Goal: Task Accomplishment & Management: Manage account settings

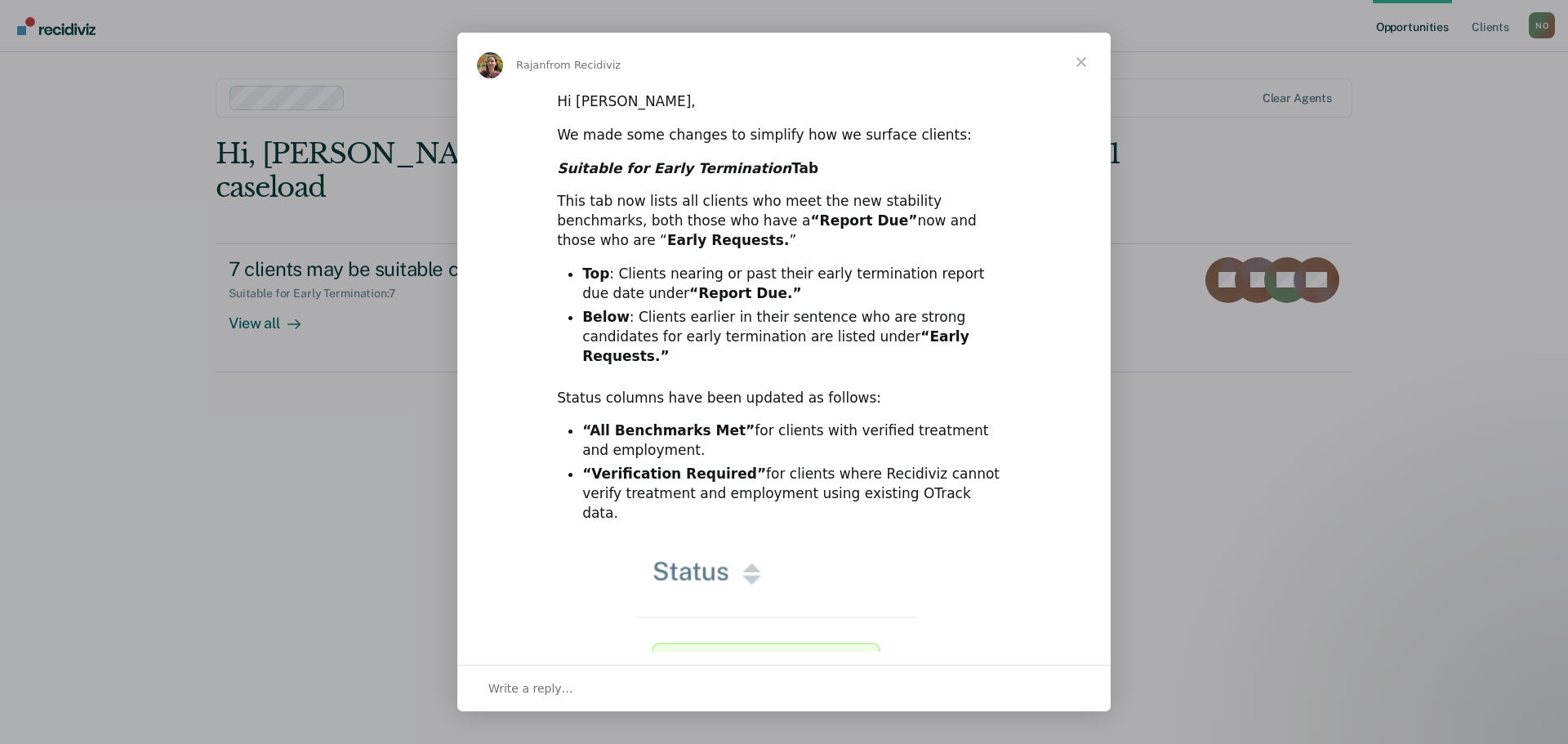
click at [1081, 59] on span "Close" at bounding box center [1082, 62] width 59 height 59
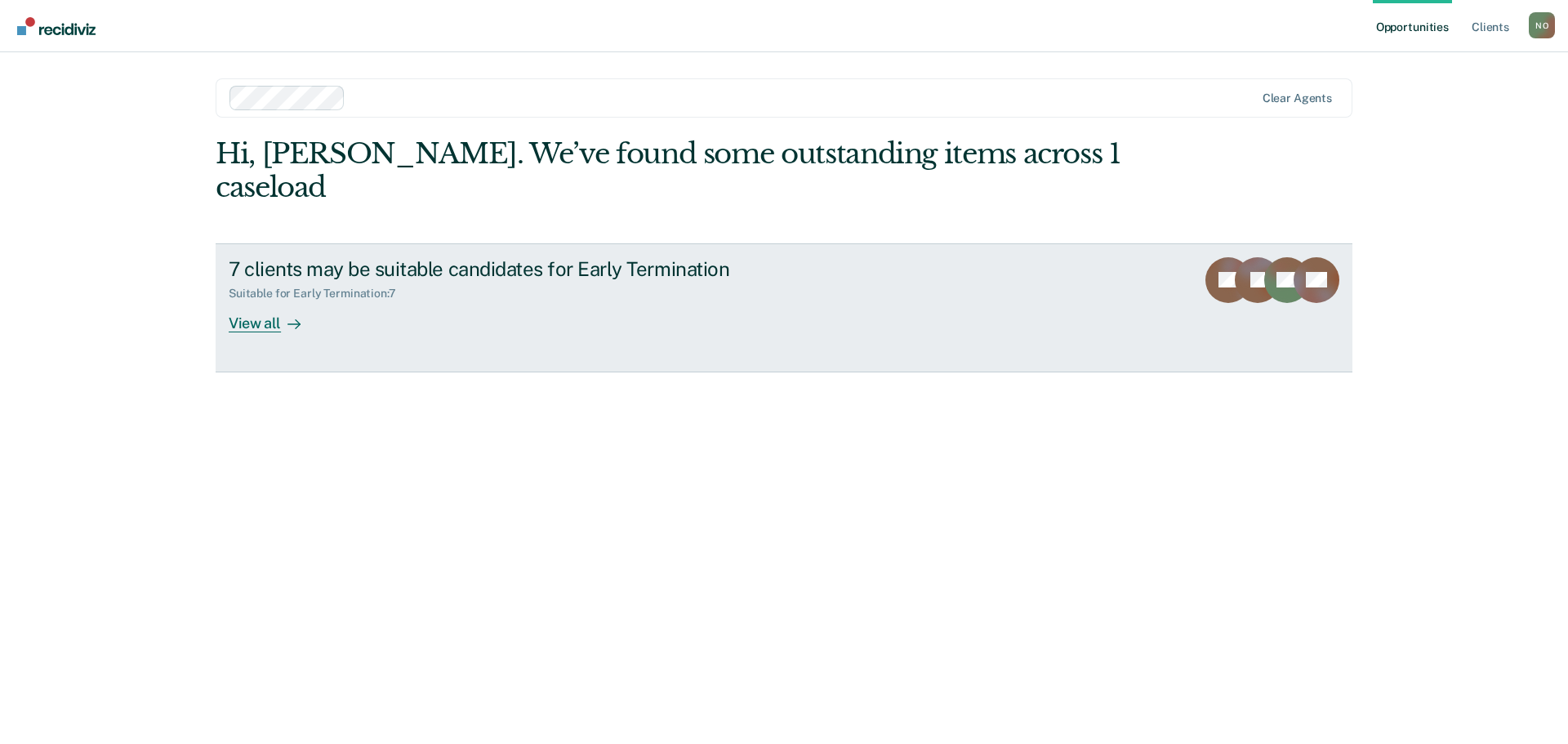
click at [268, 300] on div "View all" at bounding box center [274, 316] width 91 height 32
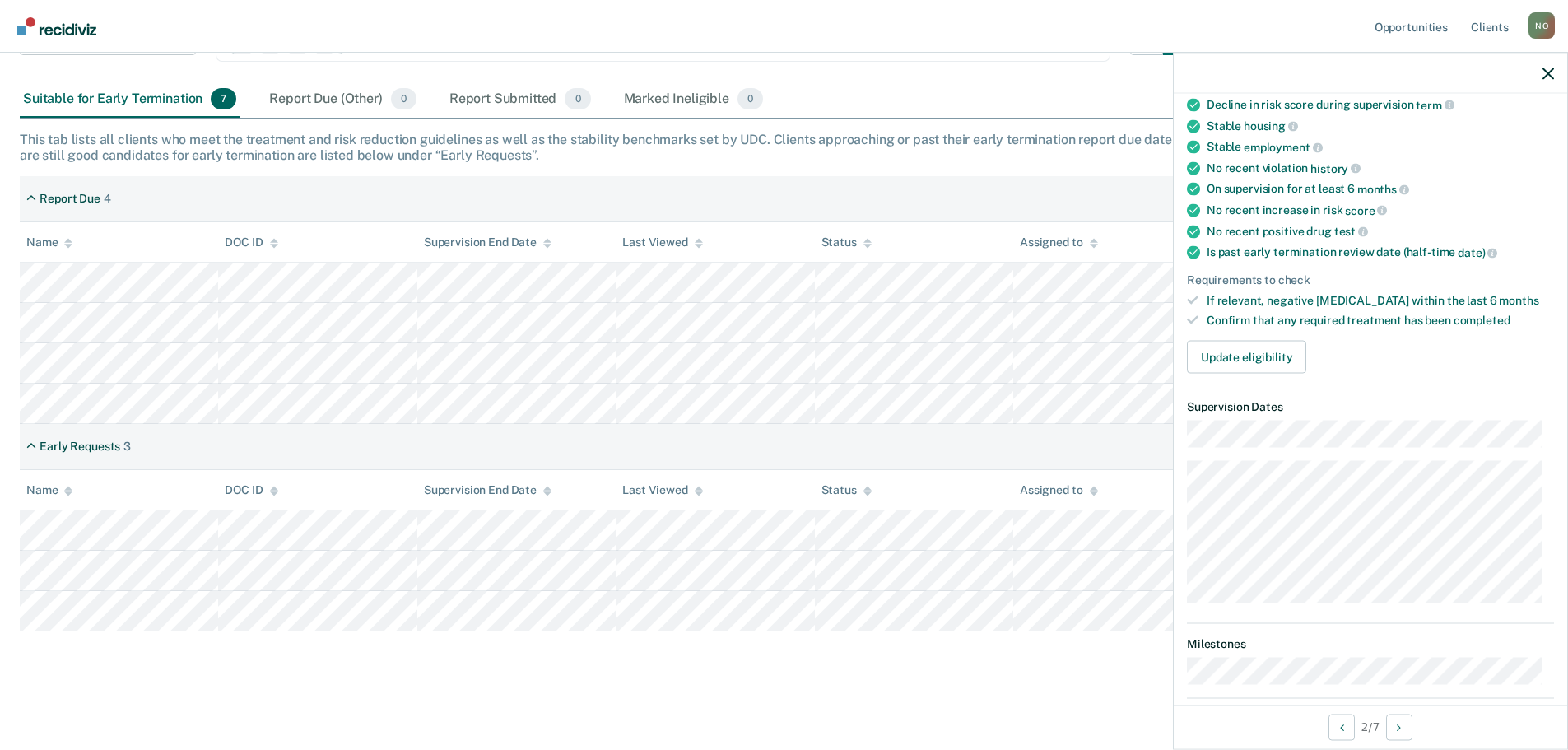
scroll to position [83, 0]
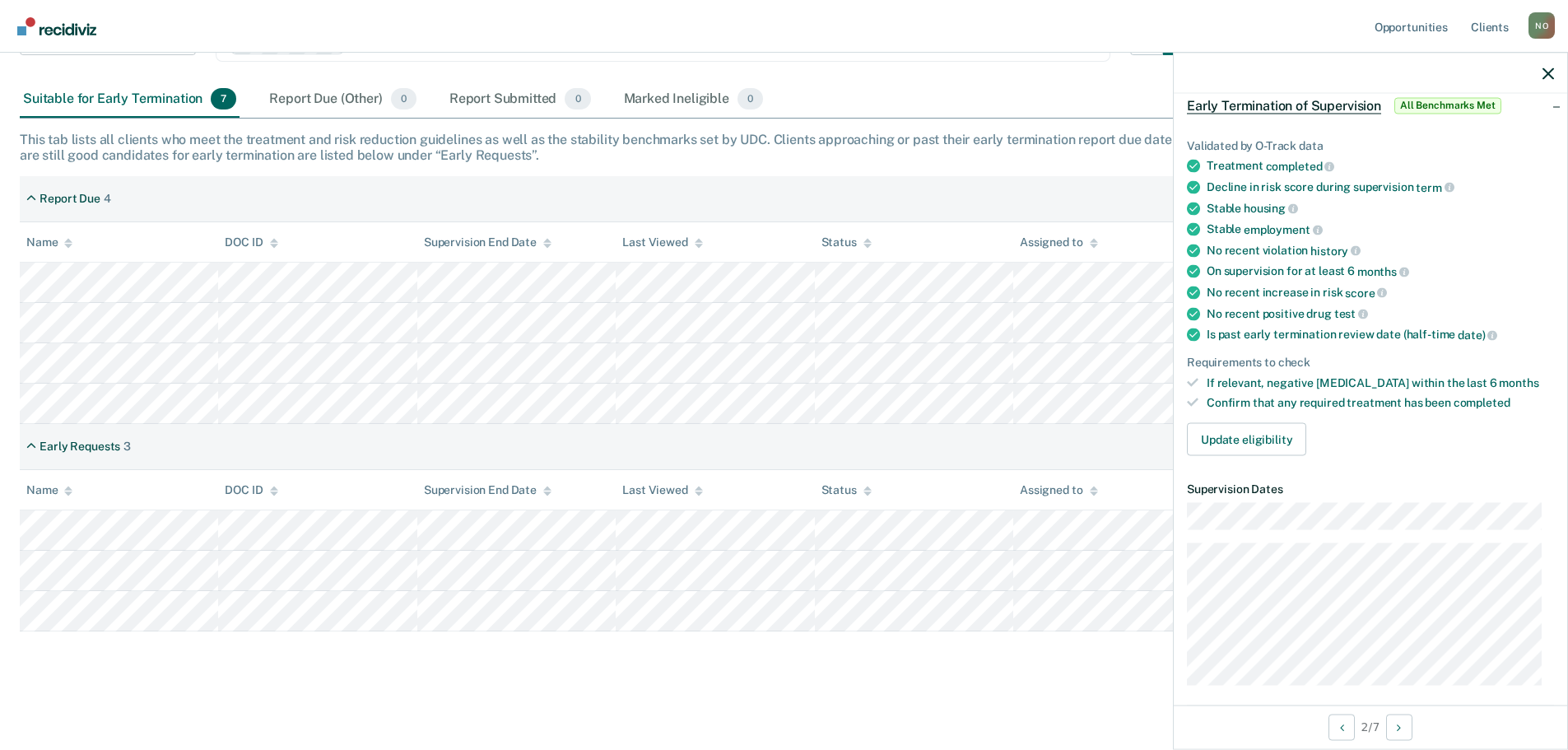
click at [1194, 398] on icon at bounding box center [1193, 402] width 12 height 12
click at [1253, 400] on div "Confirm that any required treatment has been completed" at bounding box center [1380, 402] width 348 height 14
click at [1273, 438] on button "Update eligibility" at bounding box center [1246, 440] width 119 height 33
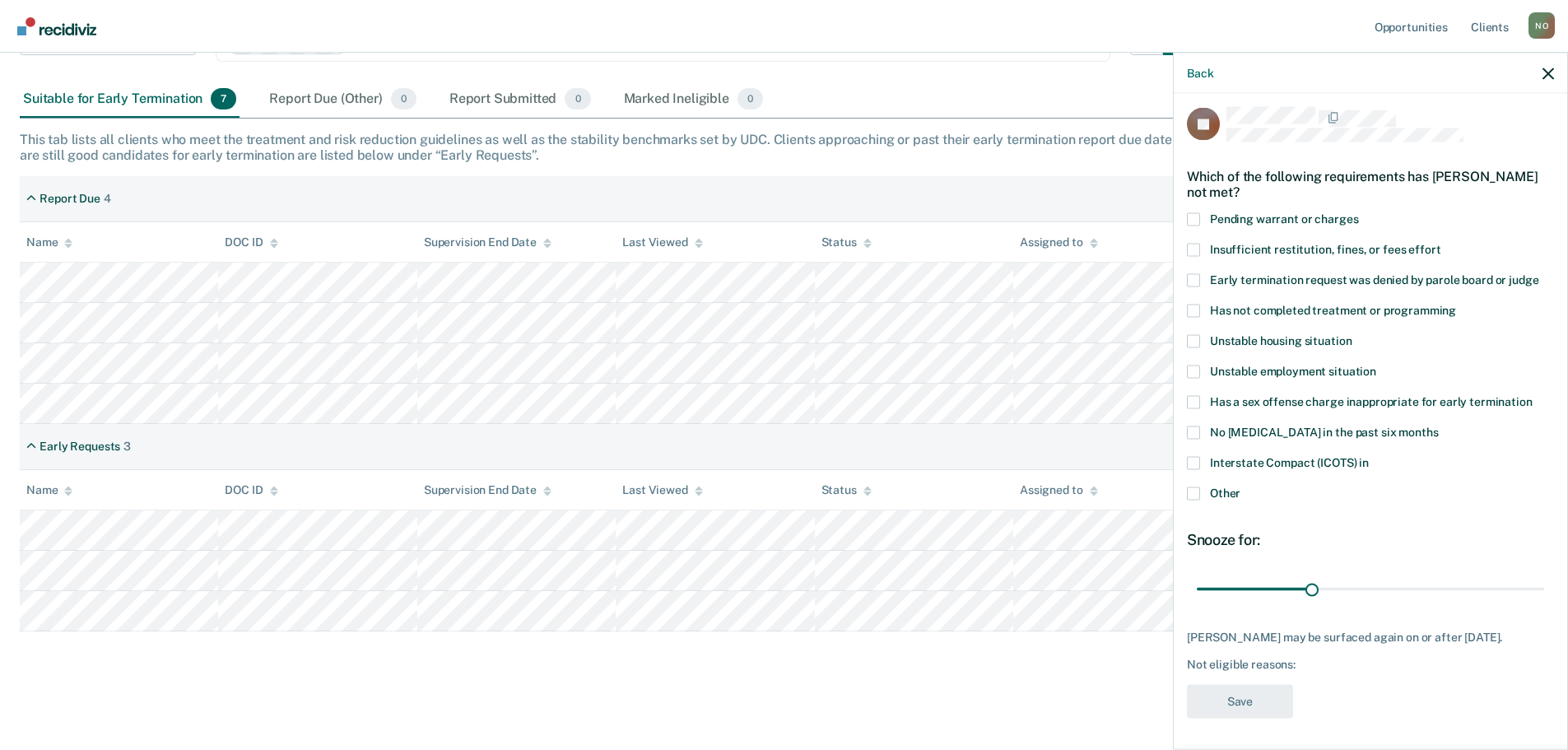
click at [1195, 249] on span at bounding box center [1194, 250] width 13 height 13
click at [1441, 243] on input "Insufficient restitution, fines, or fees effort" at bounding box center [1441, 243] width 0 height 0
click at [1194, 492] on span at bounding box center [1194, 494] width 13 height 13
click at [1240, 487] on input "Other" at bounding box center [1240, 487] width 0 height 0
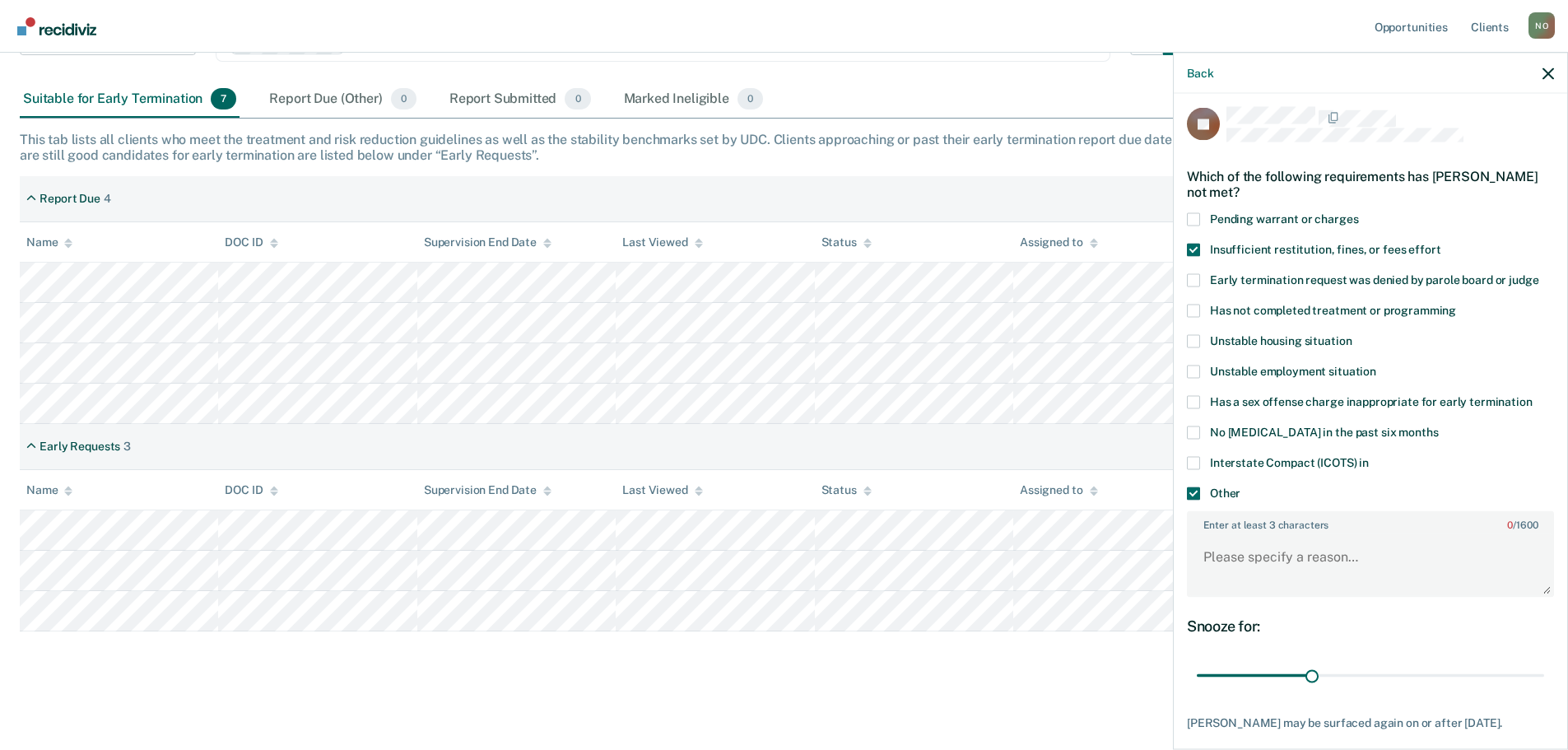
click at [1244, 522] on label "Enter at least 3 characters 0 / 1600" at bounding box center [1370, 521] width 364 height 18
click at [1244, 534] on textarea "Enter at least 3 characters 0 / 1600" at bounding box center [1370, 564] width 364 height 61
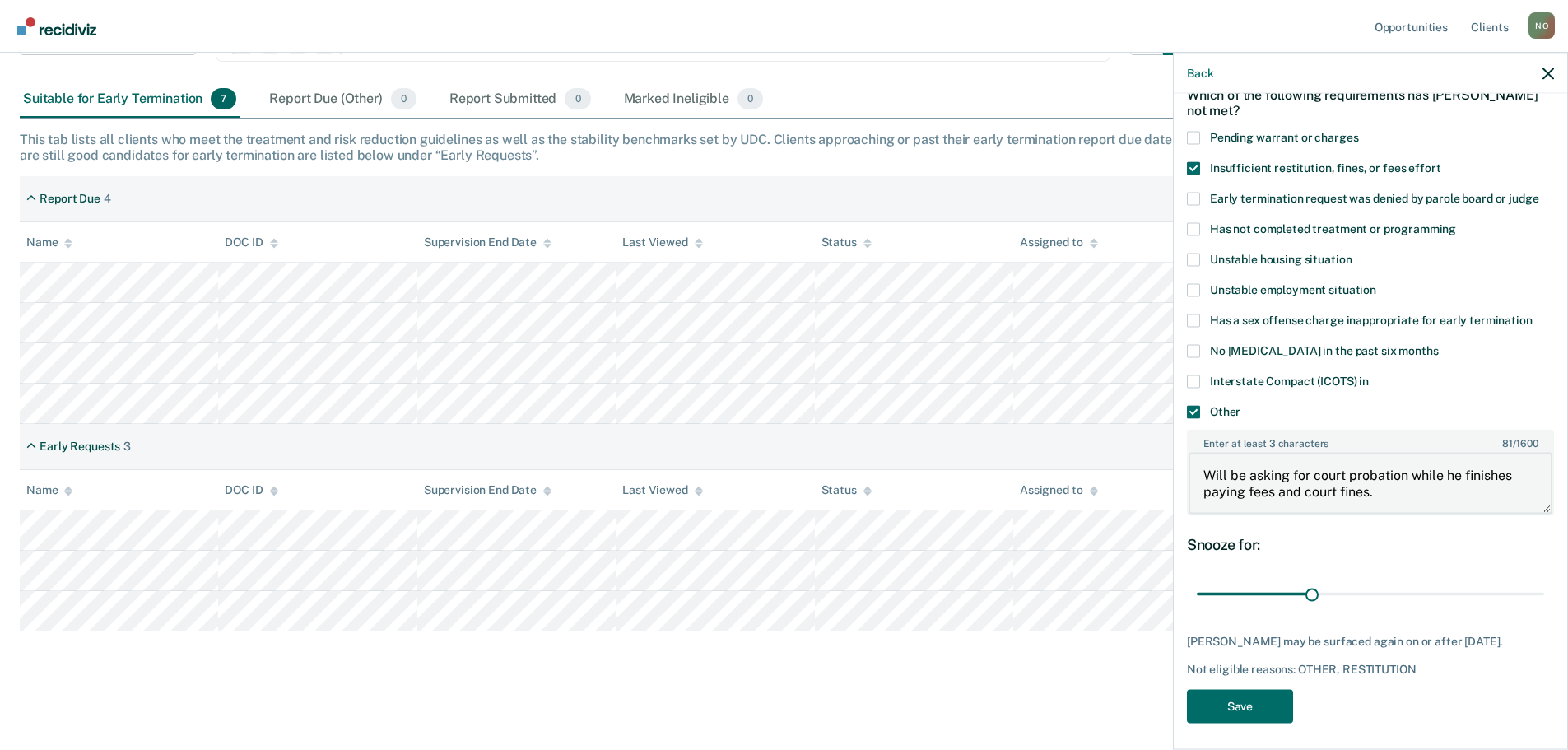
scroll to position [93, 0]
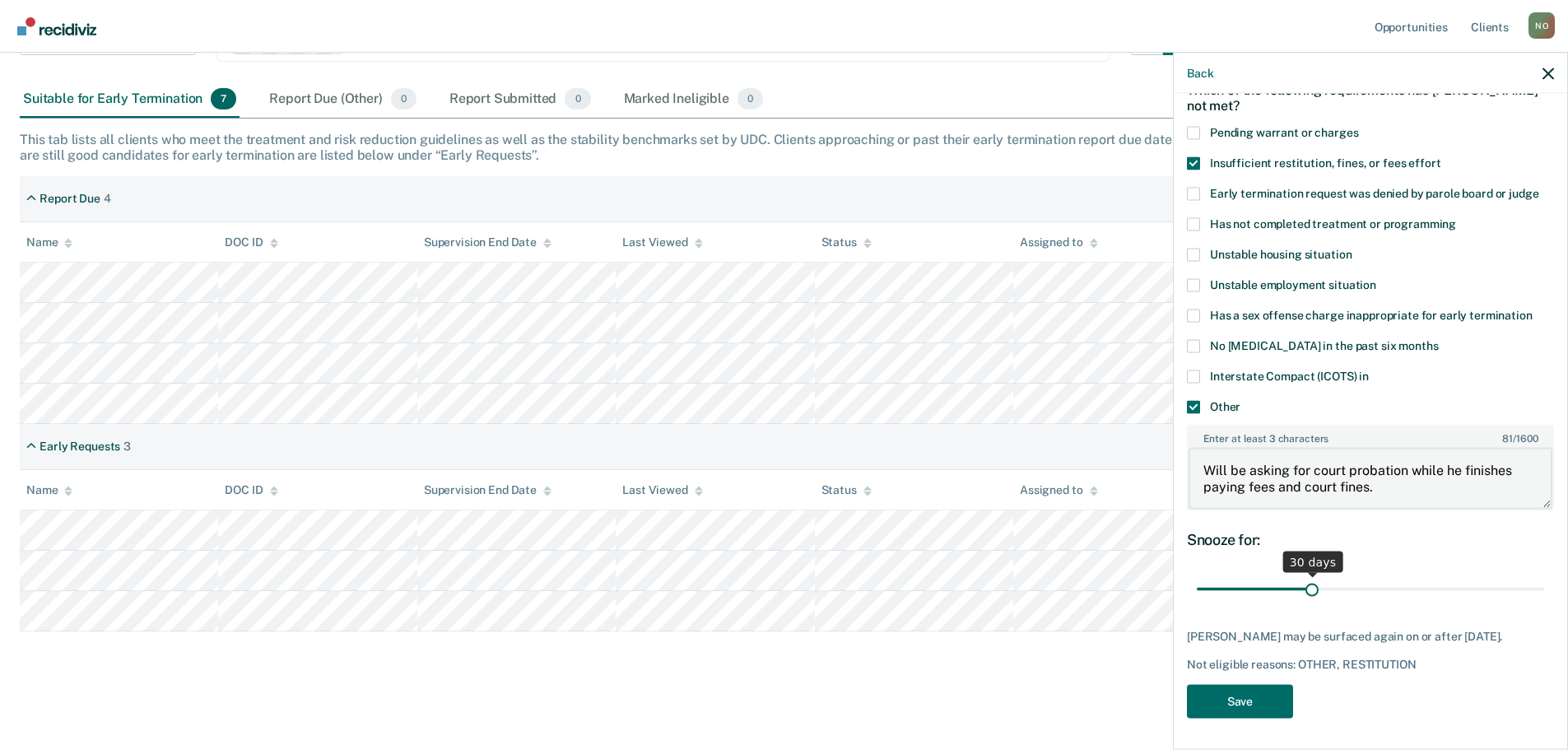
type textarea "Will be asking for court probation while he finishes paying fees and court fine…"
drag, startPoint x: 1309, startPoint y: 585, endPoint x: 1253, endPoint y: 585, distance: 56.0
type input "15"
click at [1253, 585] on input "range" at bounding box center [1371, 589] width 348 height 29
click at [1263, 693] on button "Save" at bounding box center [1240, 701] width 106 height 34
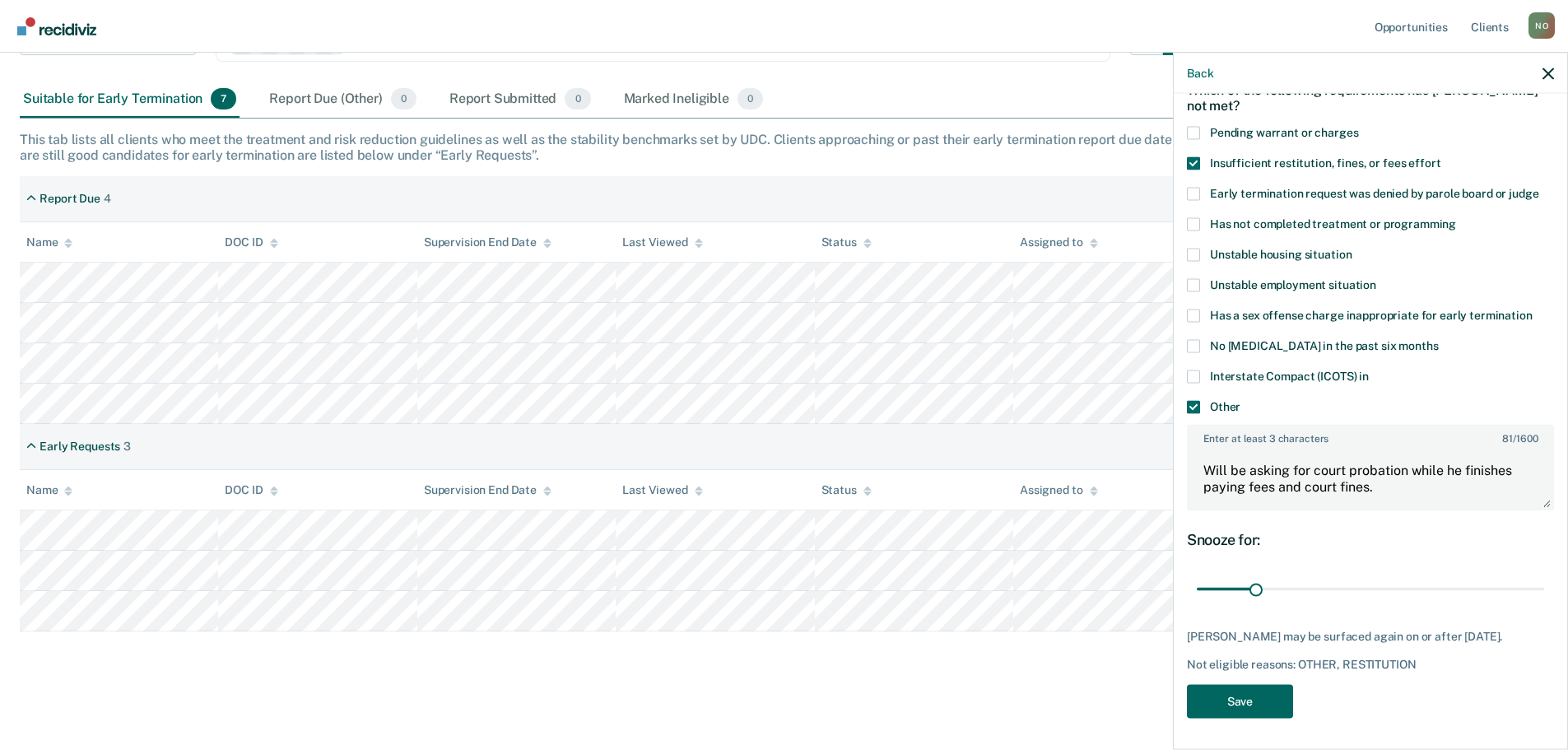
scroll to position [158, 0]
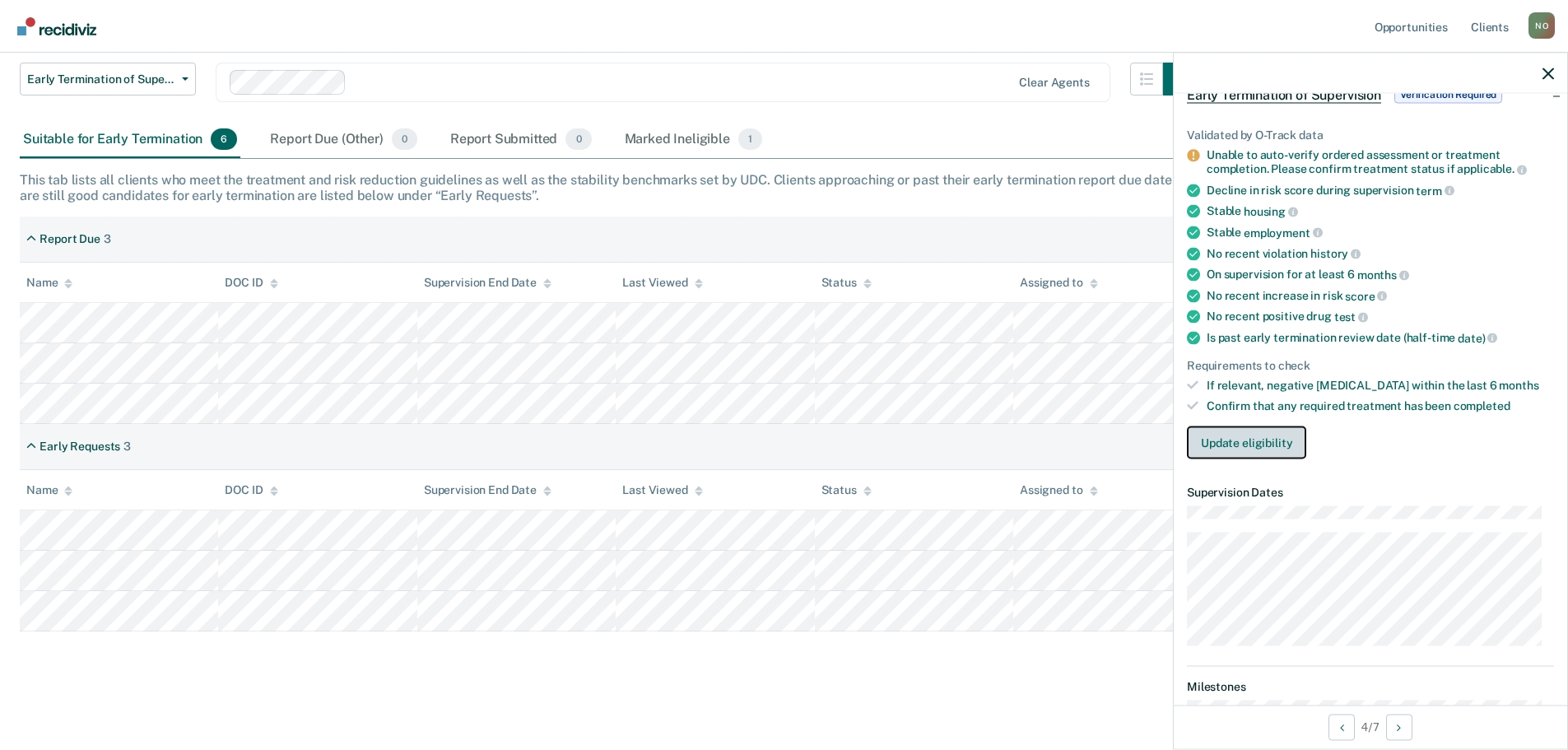
click at [1255, 441] on button "Update eligibility" at bounding box center [1246, 441] width 119 height 33
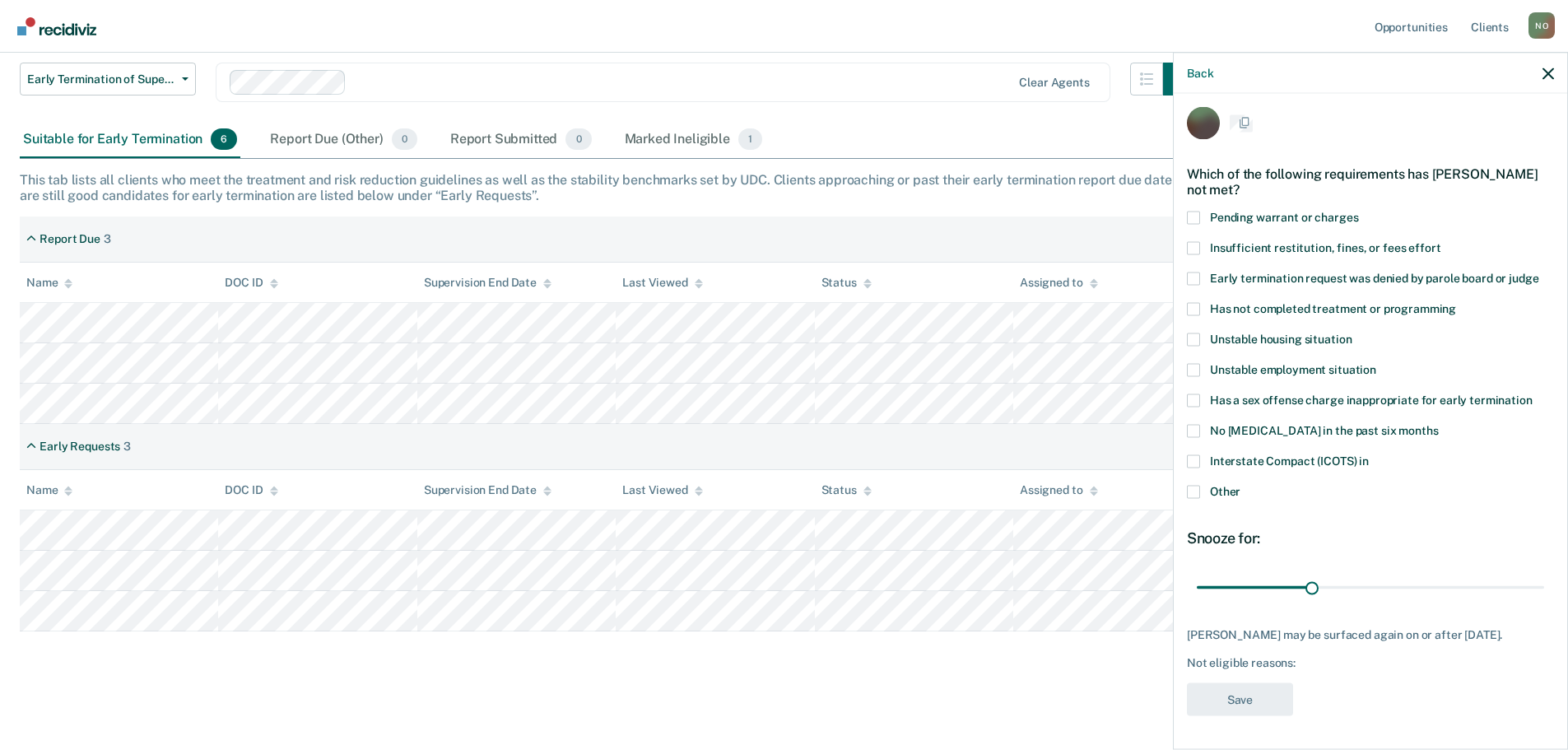
scroll to position [20, 0]
drag, startPoint x: 1307, startPoint y: 573, endPoint x: 1534, endPoint y: 573, distance: 227.0
type input "90"
click at [1534, 573] on input "range" at bounding box center [1371, 587] width 348 height 29
click at [1194, 302] on span at bounding box center [1194, 309] width 13 height 13
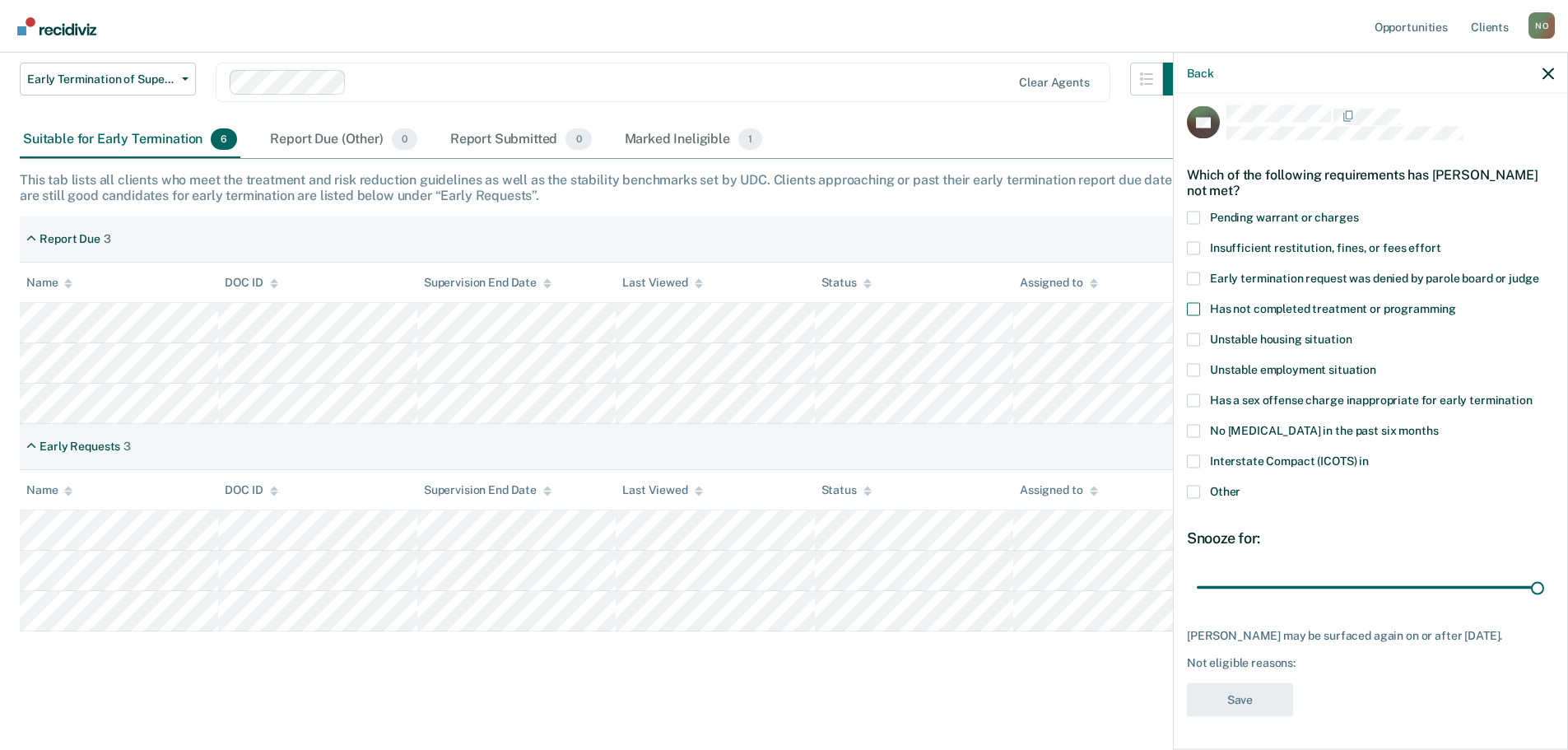
click at [1456, 302] on input "Has not completed treatment or programming" at bounding box center [1456, 302] width 0 height 0
click at [1250, 697] on button "Save" at bounding box center [1240, 699] width 106 height 34
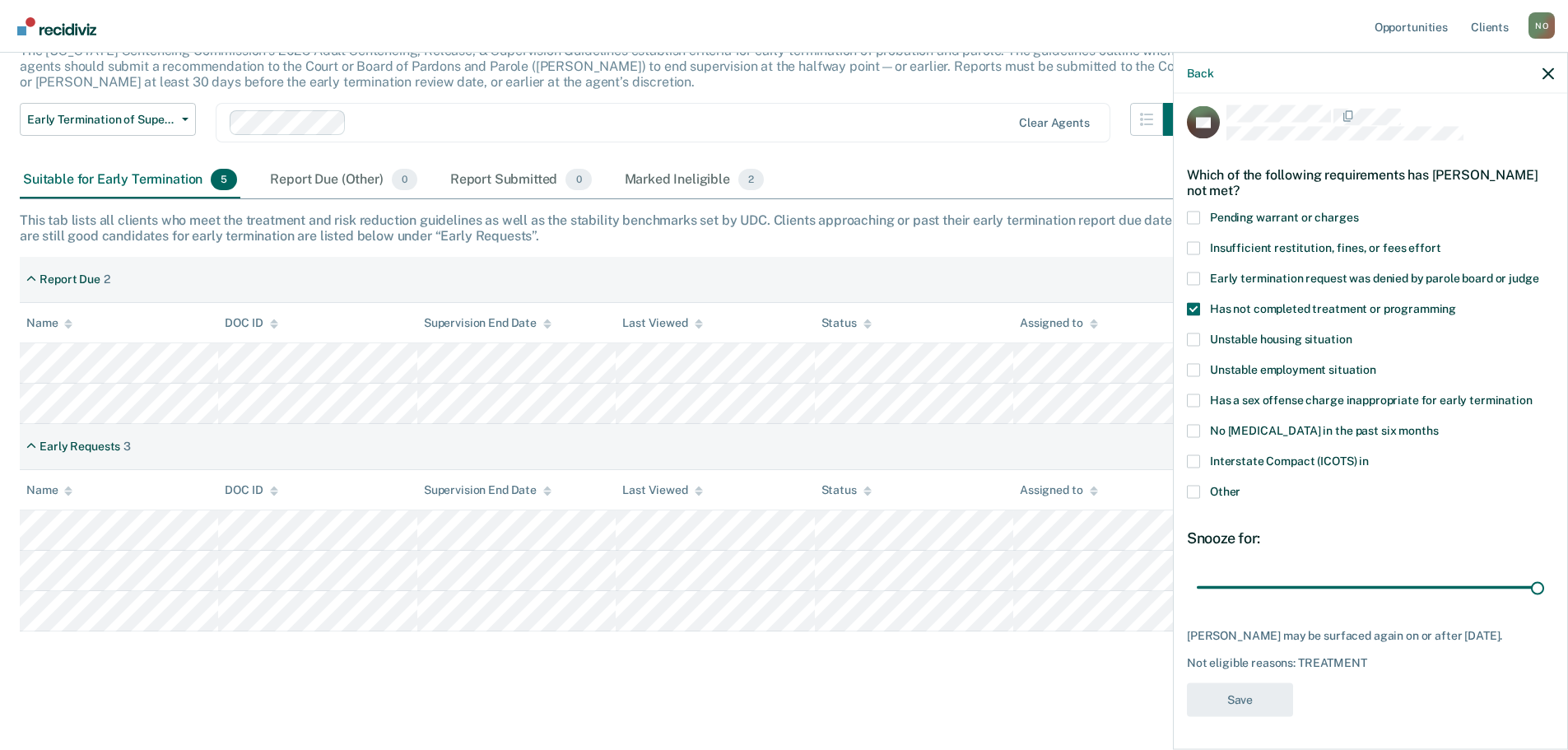
scroll to position [118, 0]
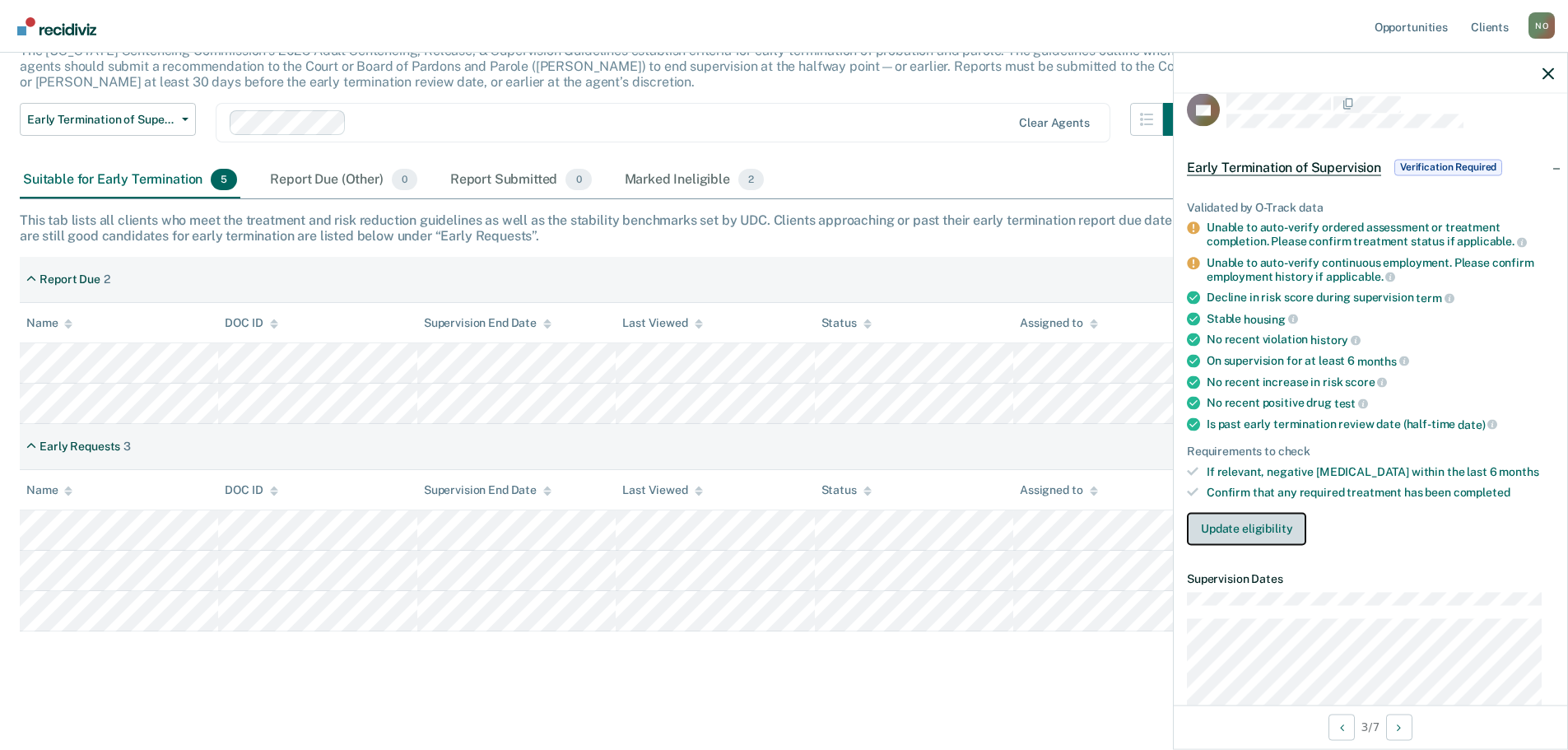
click at [1236, 529] on button "Update eligibility" at bounding box center [1246, 528] width 119 height 33
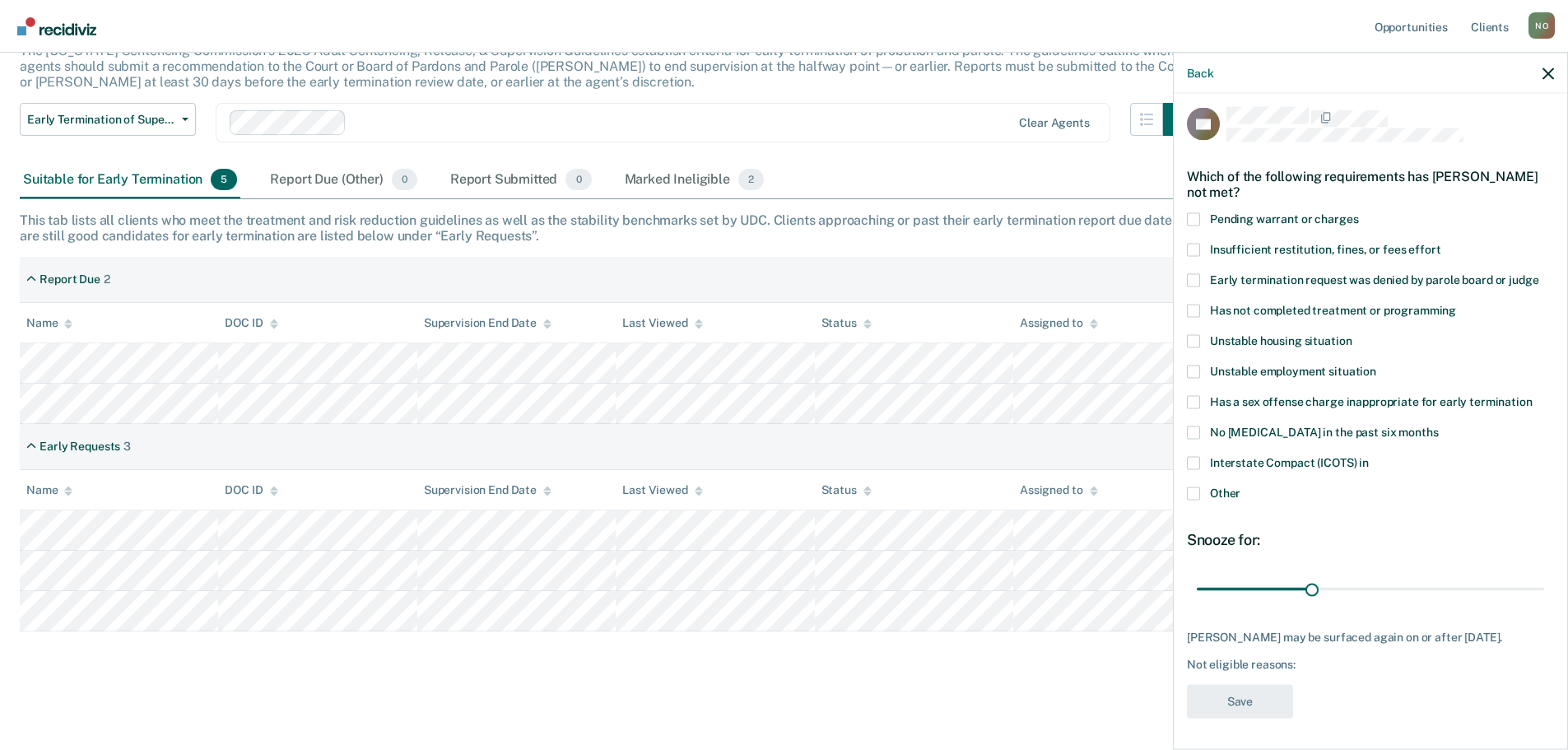
click at [1194, 493] on span at bounding box center [1194, 494] width 13 height 13
click at [1240, 487] on input "Other" at bounding box center [1240, 487] width 0 height 0
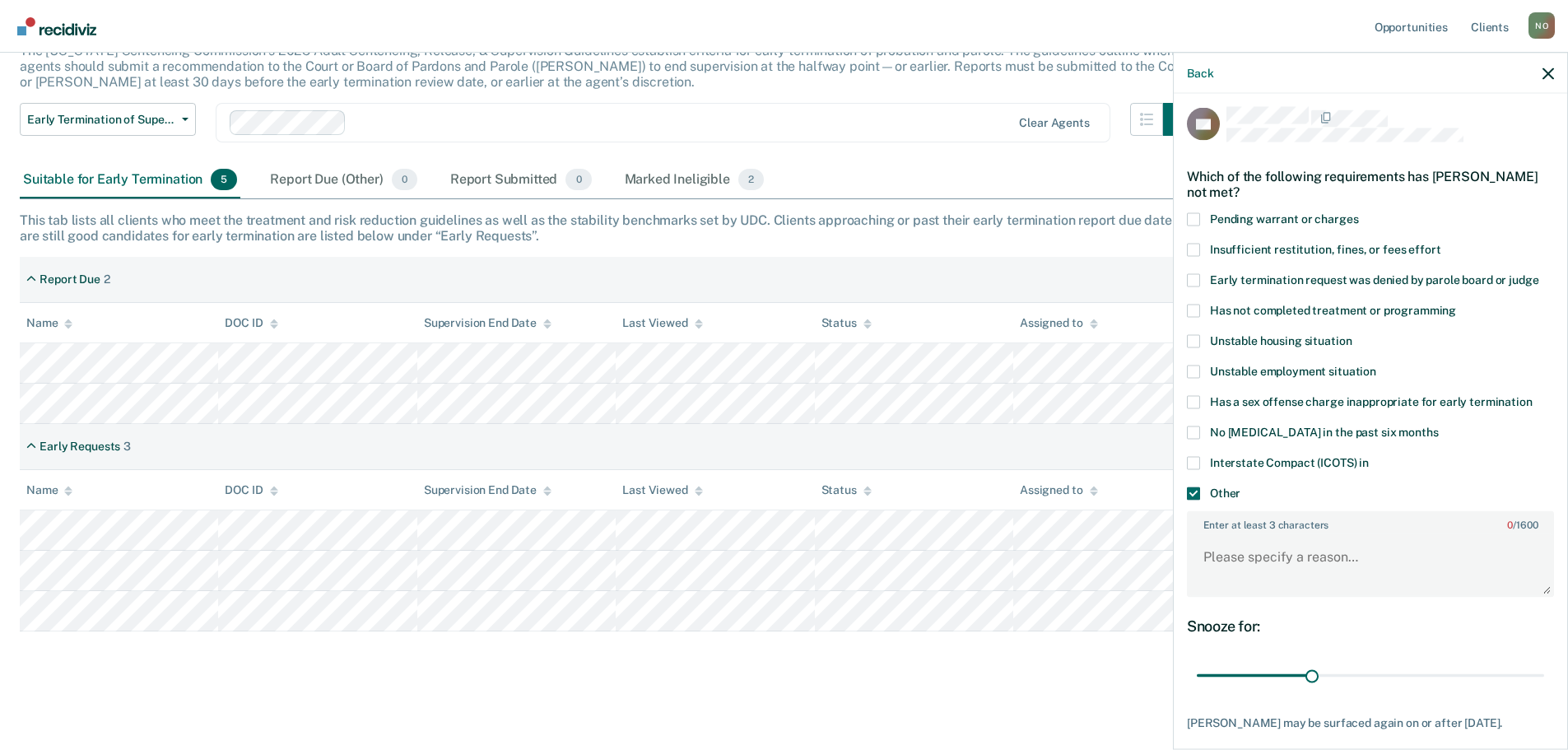
click at [1232, 520] on label "Enter at least 3 characters 0 / 1600" at bounding box center [1370, 521] width 364 height 18
click at [1232, 534] on textarea "Enter at least 3 characters 0 / 1600" at bounding box center [1370, 564] width 364 height 61
type textarea "Needs to complete DV treatment. Assessment complete for DV already."
drag, startPoint x: 1307, startPoint y: 671, endPoint x: 1416, endPoint y: 677, distance: 109.2
type input "60"
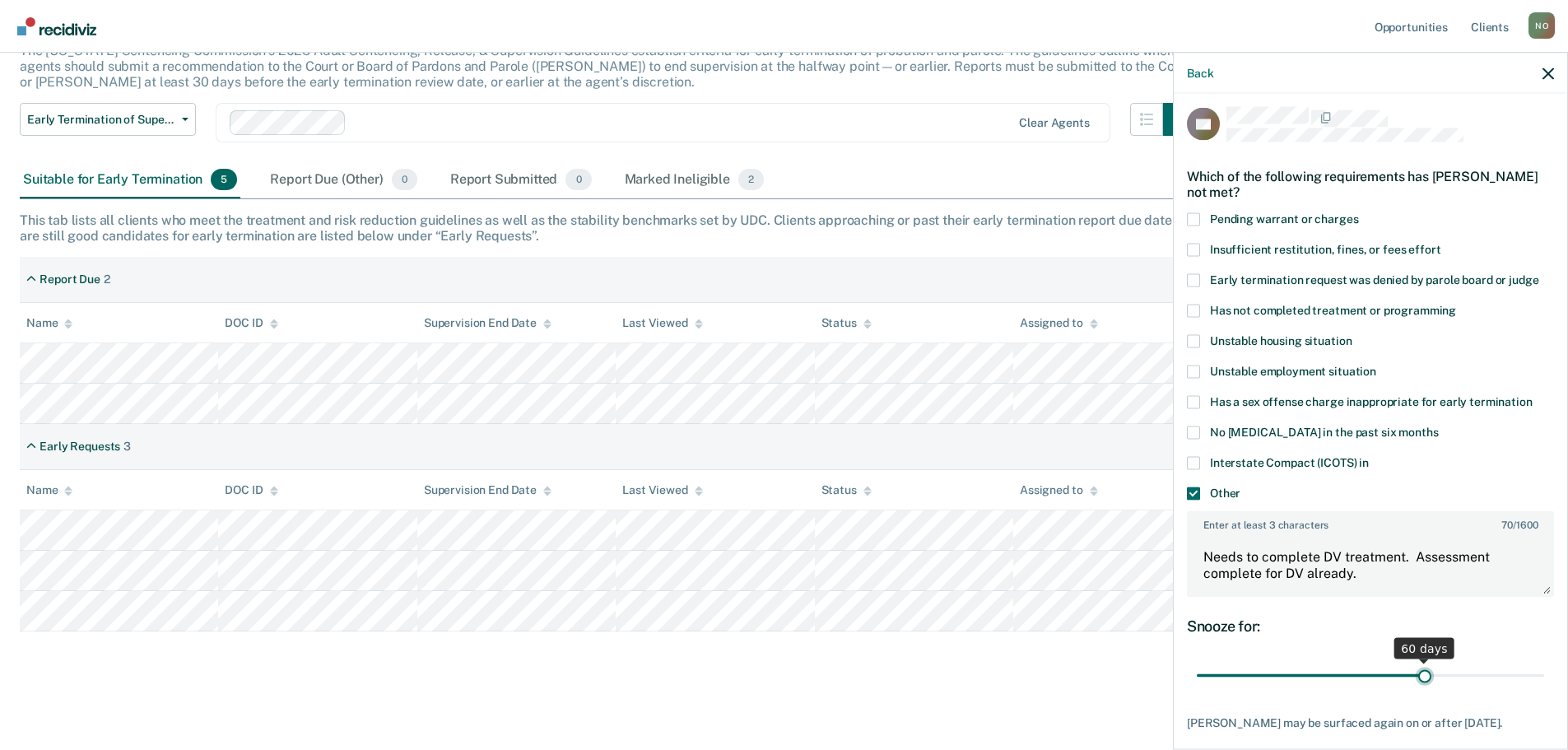
click at [1416, 677] on input "range" at bounding box center [1371, 676] width 348 height 29
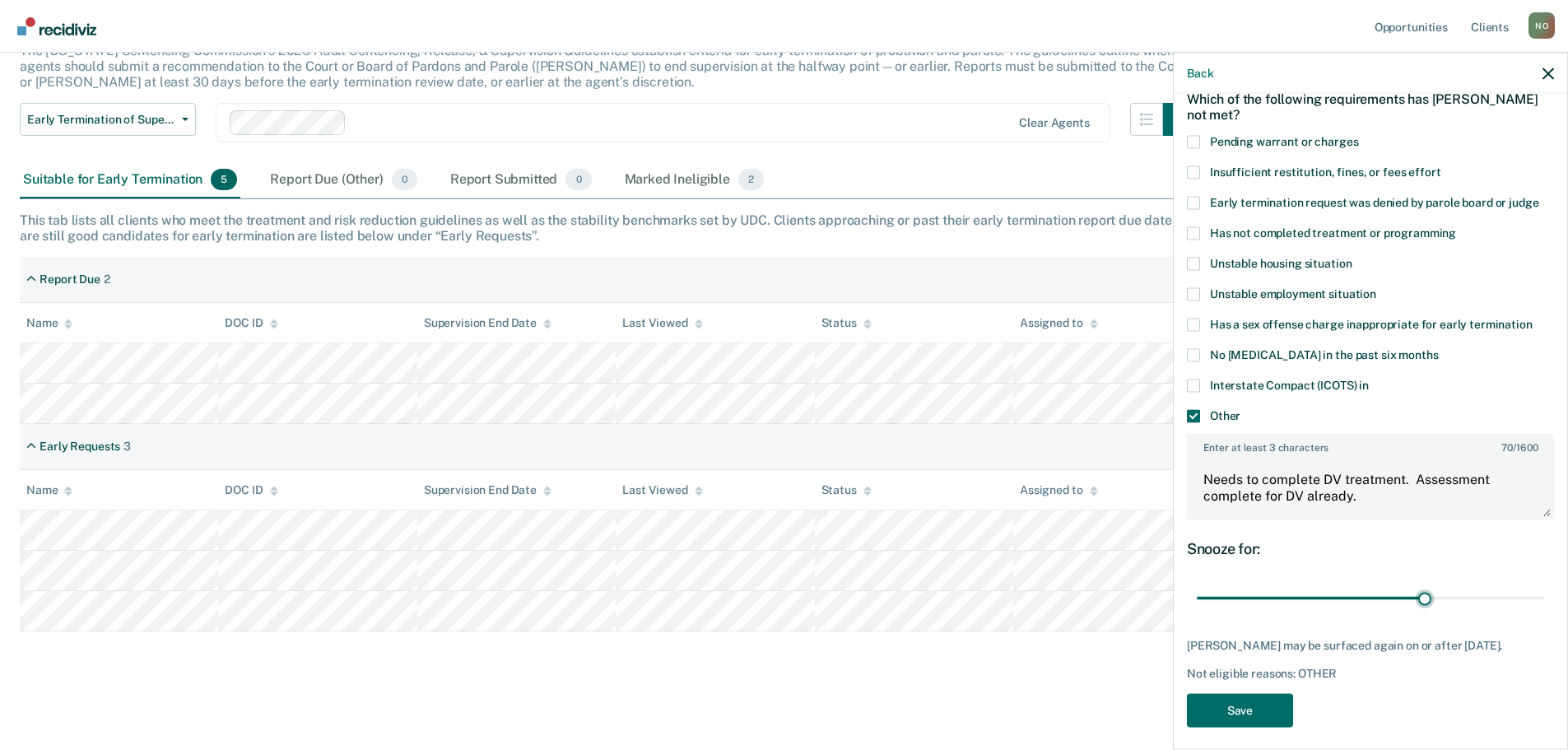
scroll to position [93, 0]
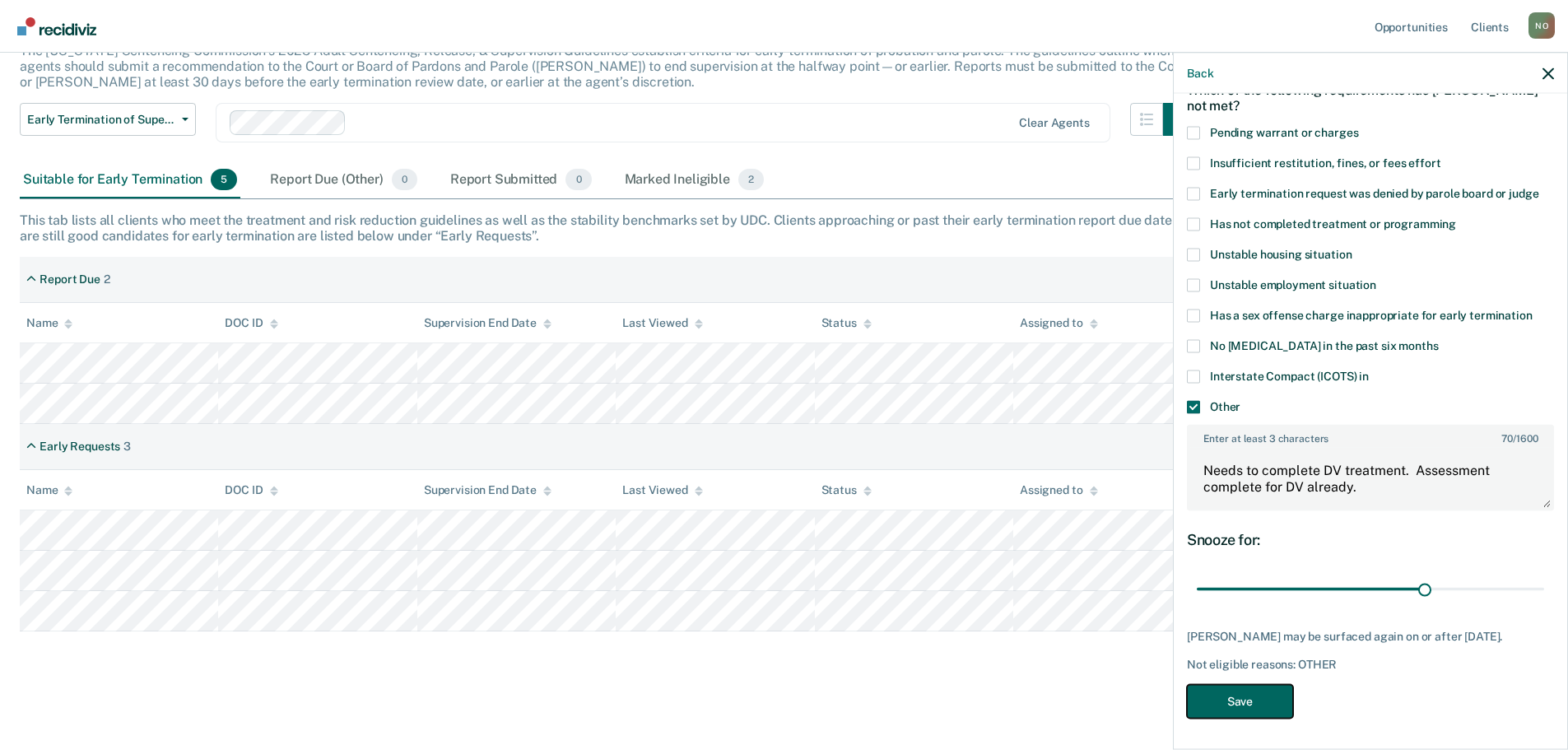
click at [1230, 701] on button "Save" at bounding box center [1240, 701] width 106 height 34
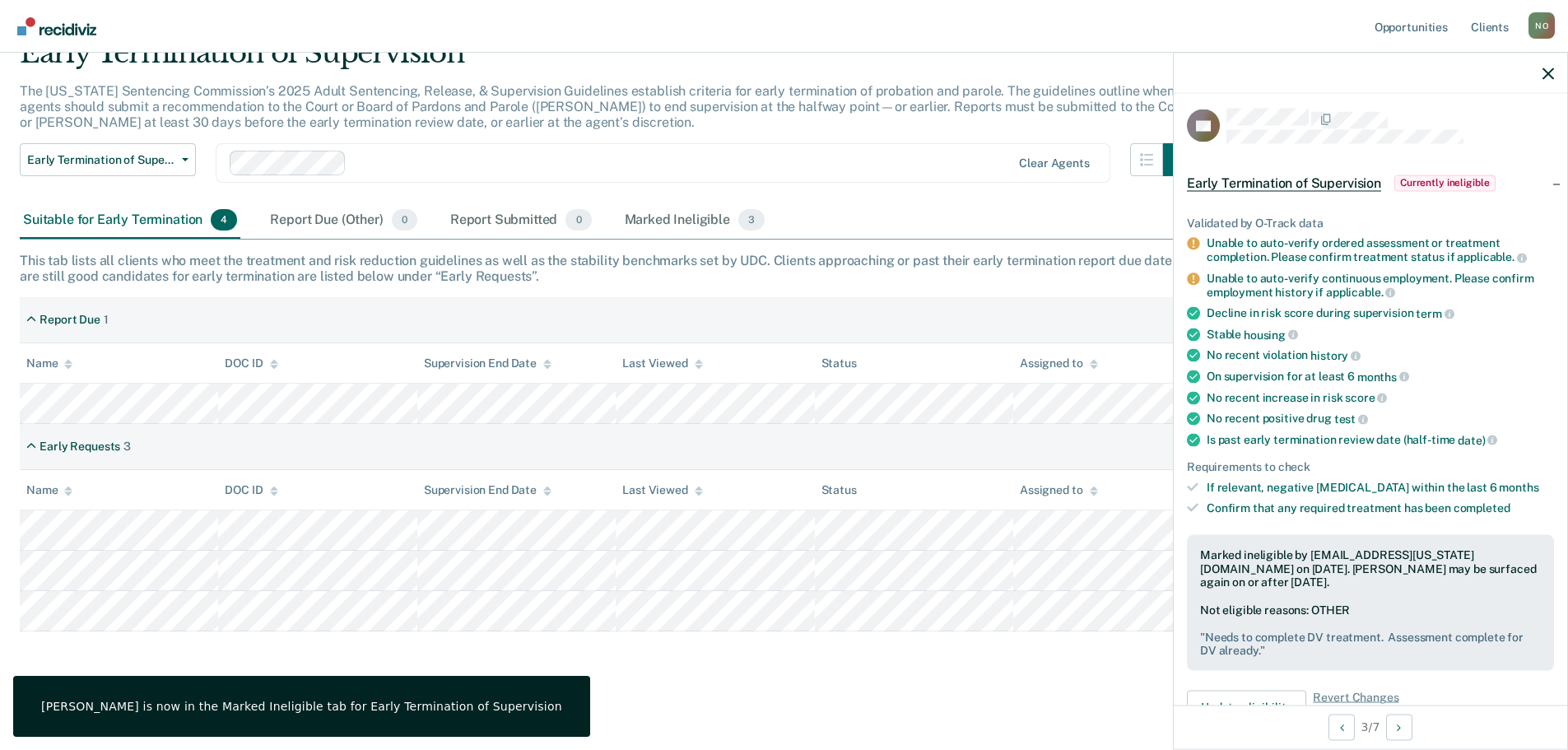
scroll to position [0, 0]
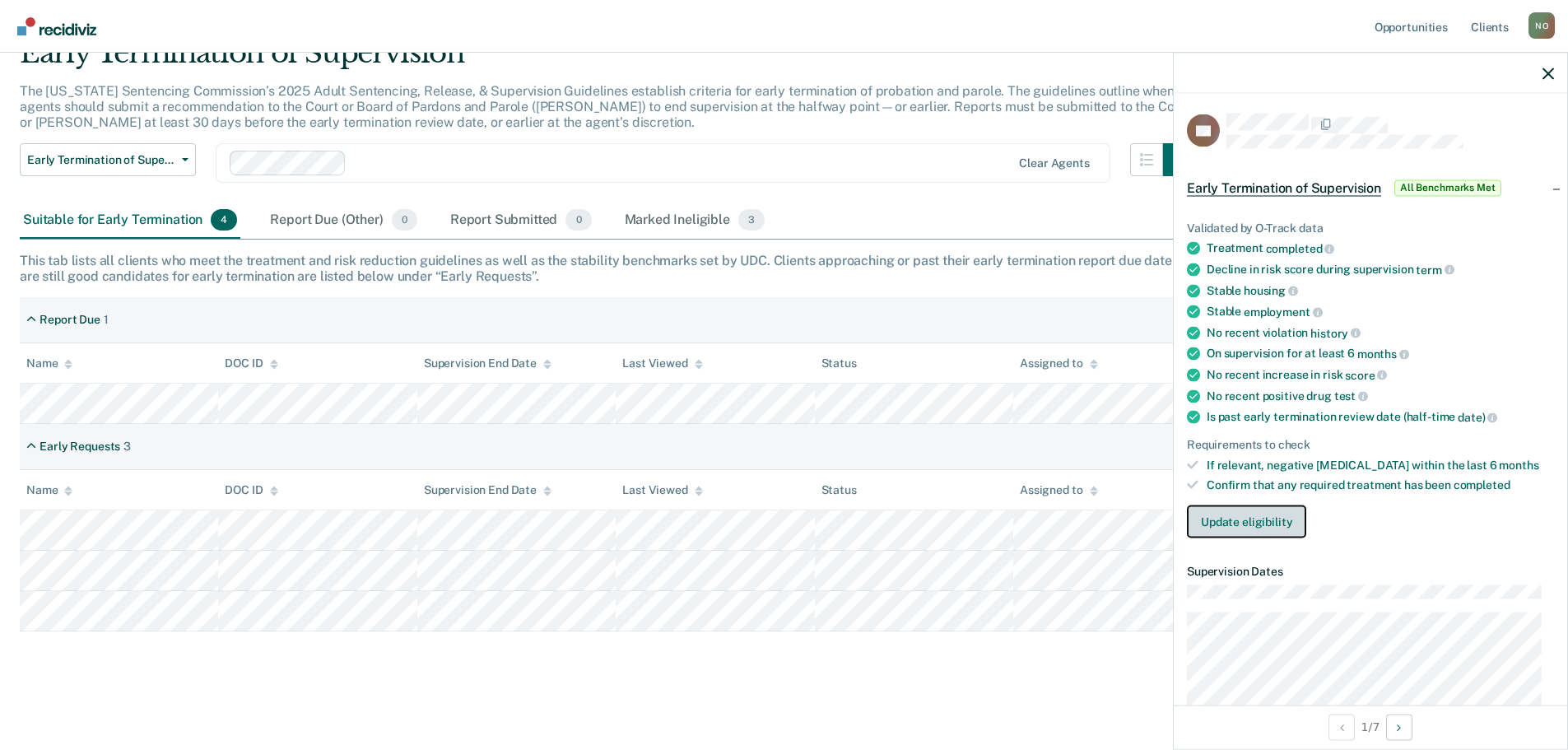
click at [1225, 520] on button "Update eligibility" at bounding box center [1246, 521] width 119 height 33
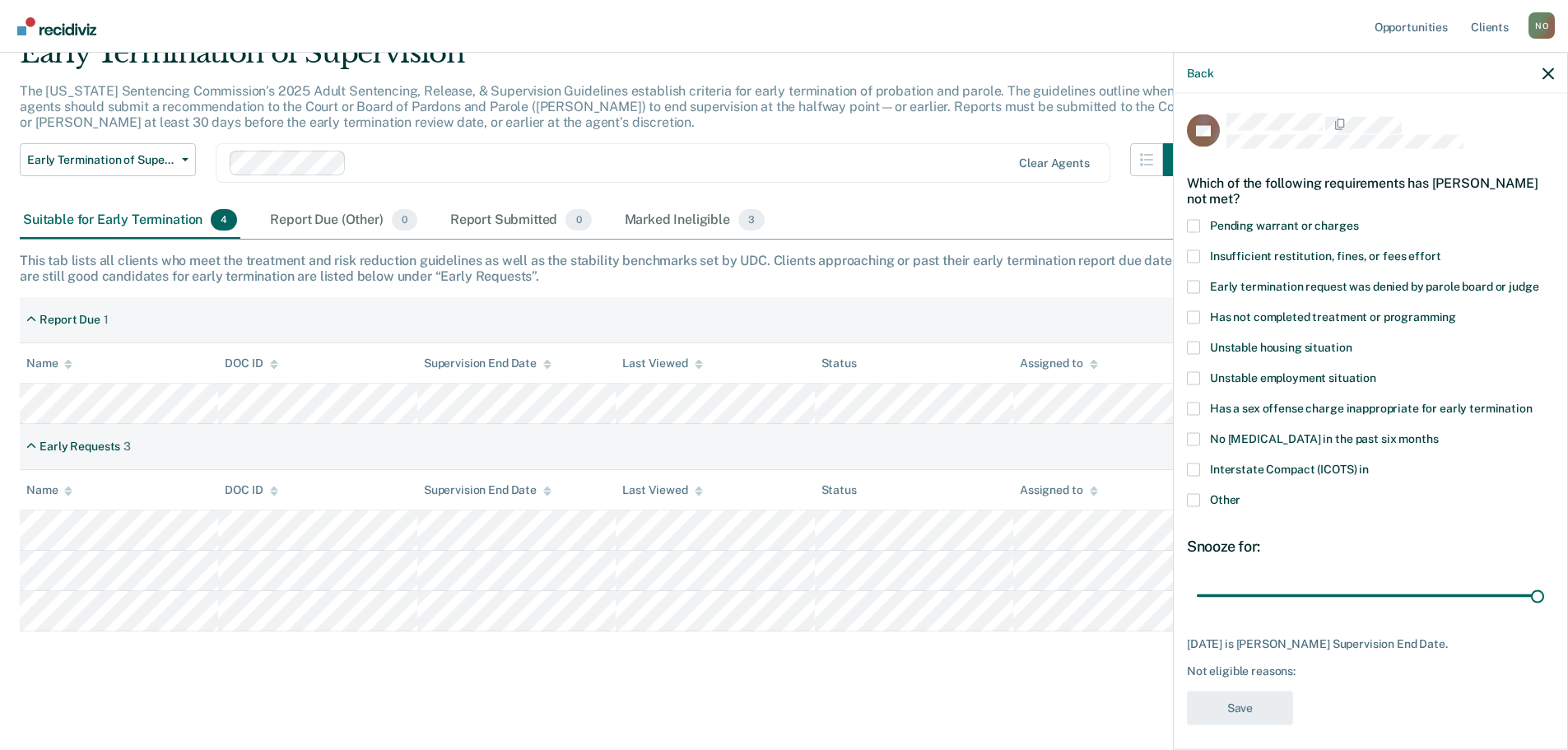
click at [1193, 498] on span at bounding box center [1194, 499] width 13 height 13
click at [1240, 493] on input "Other" at bounding box center [1240, 493] width 0 height 0
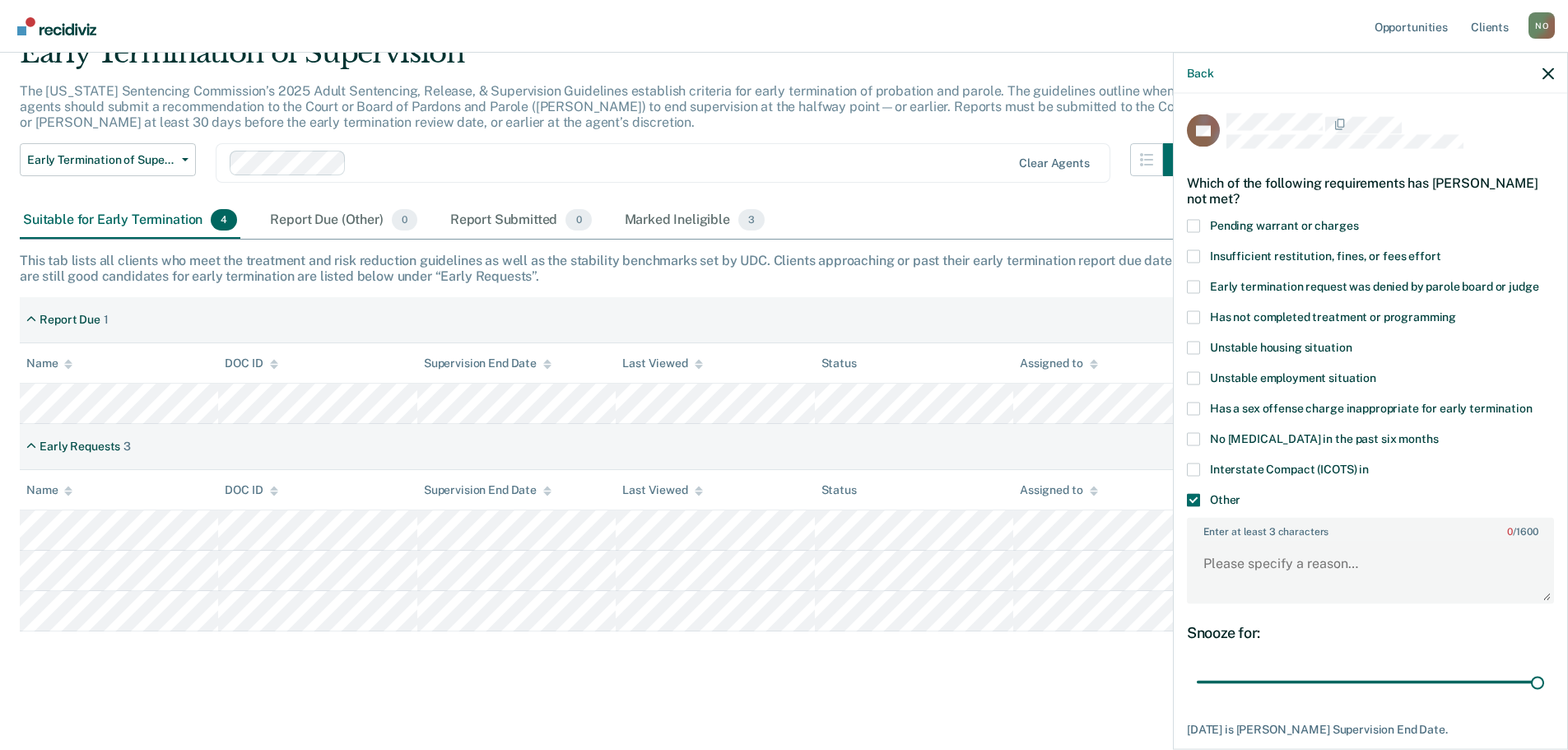
click at [1225, 530] on label "Enter at least 3 characters 0 / 1600" at bounding box center [1370, 527] width 364 height 18
click at [1225, 541] on textarea "Enter at least 3 characters 0 / 1600" at bounding box center [1370, 571] width 364 height 61
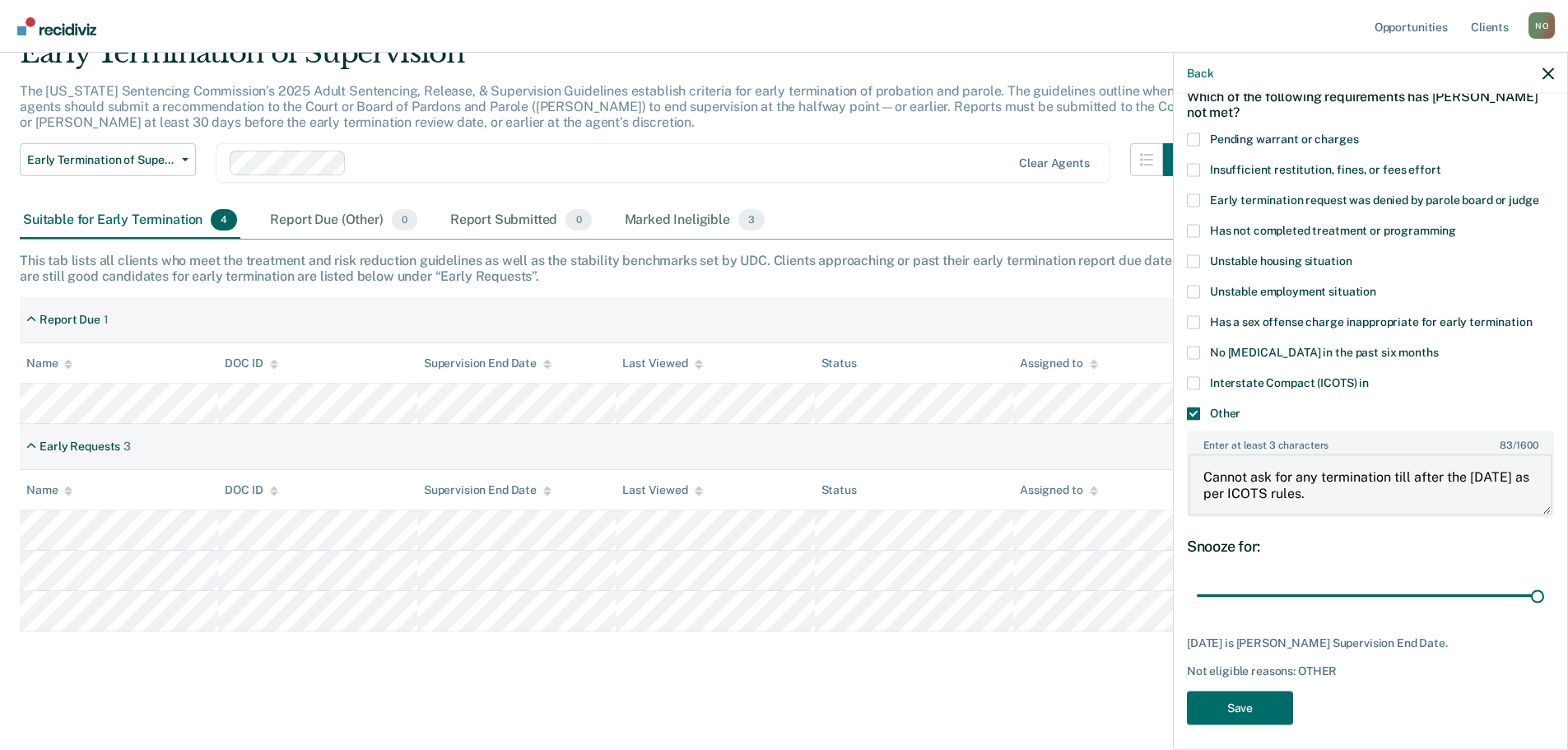
scroll to position [93, 0]
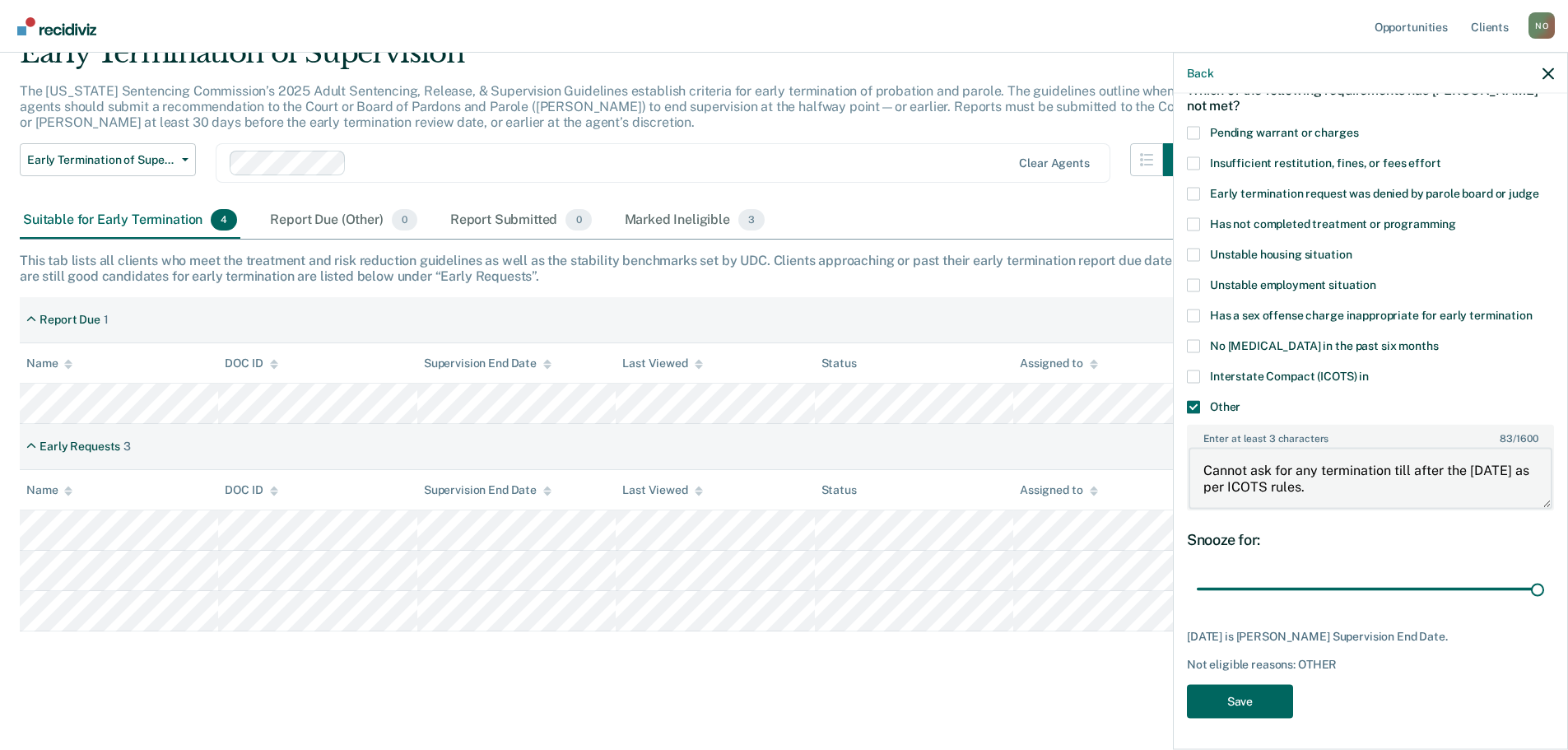
type textarea "Cannot ask for any termination till after the [DATE] as per ICOTS rules."
click at [1246, 704] on button "Save" at bounding box center [1240, 701] width 106 height 34
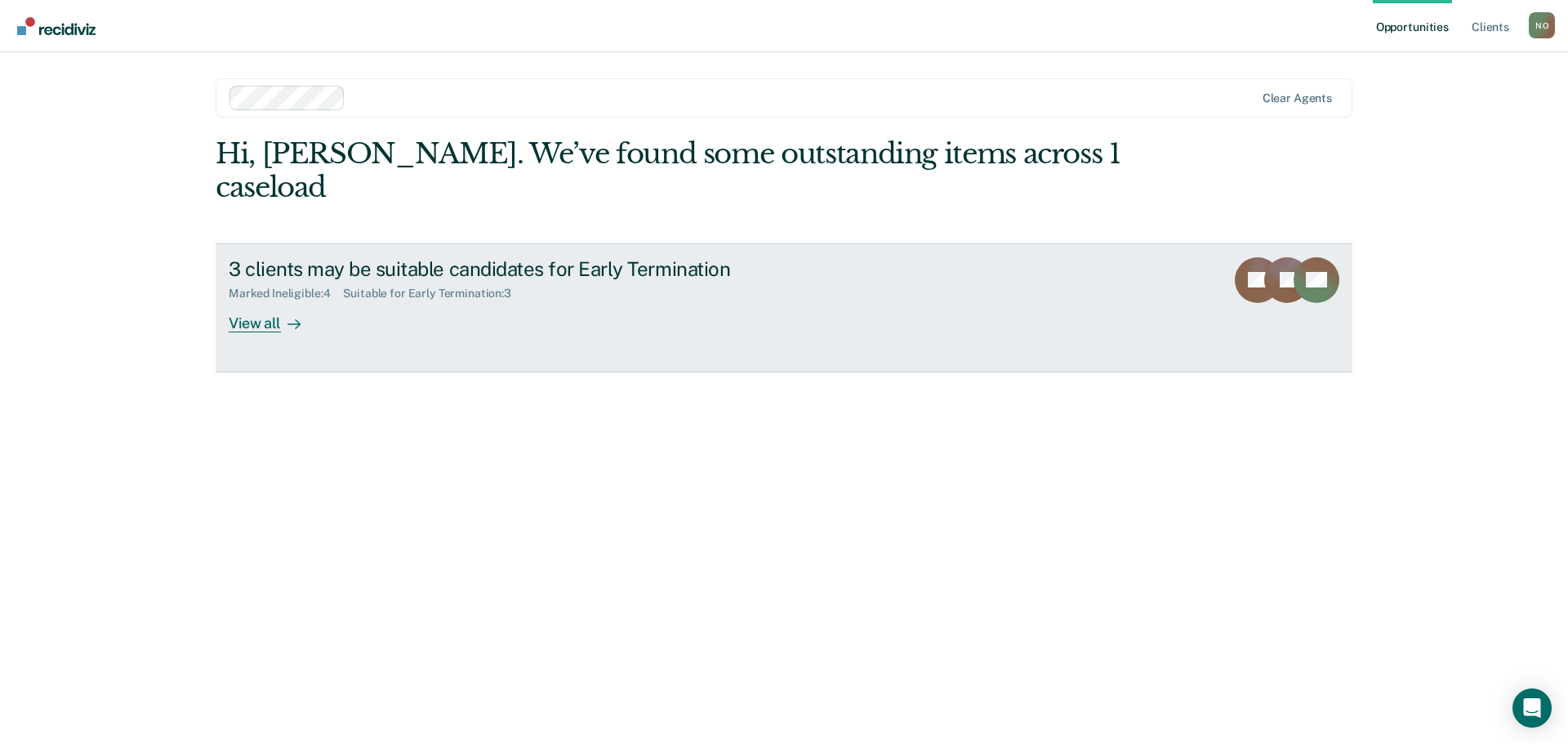
click at [244, 300] on div "View all" at bounding box center [274, 316] width 91 height 32
